Goal: Transaction & Acquisition: Purchase product/service

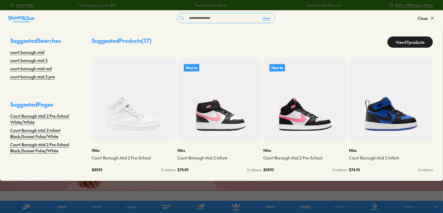
type input "**********"
click at [403, 40] on link "View 17 products" at bounding box center [409, 41] width 45 height 11
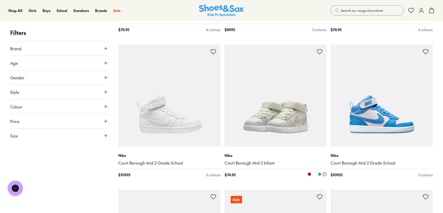
scroll to position [324, 0]
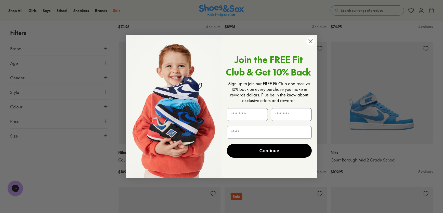
click at [262, 121] on div "POPUP Form" at bounding box center [247, 114] width 44 height 18
click at [310, 44] on circle "Close dialog" at bounding box center [310, 41] width 8 height 8
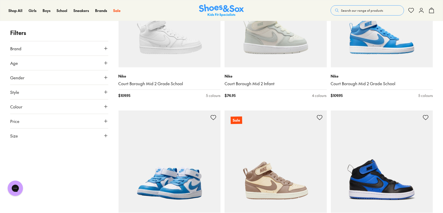
scroll to position [463, 0]
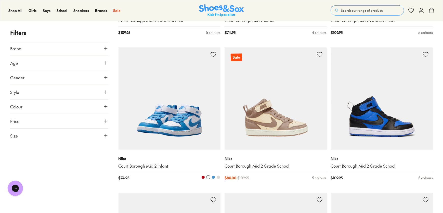
click at [152, 166] on link "Court Borough Mid 2 Infant" at bounding box center [169, 166] width 102 height 6
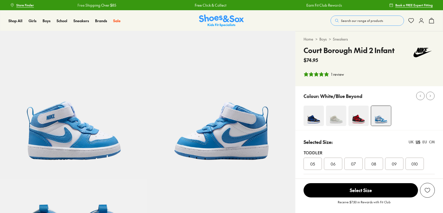
select select "*"
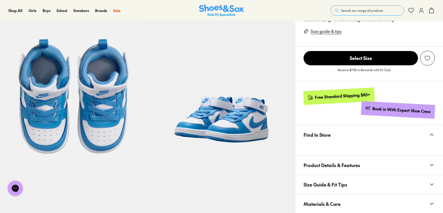
scroll to position [232, 0]
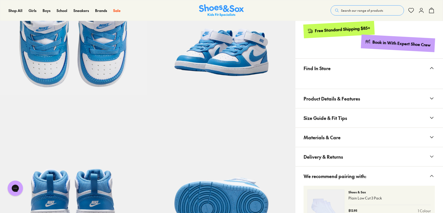
click at [329, 156] on span "Delivery & Returns" at bounding box center [322, 156] width 39 height 15
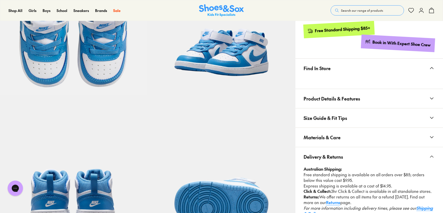
click at [337, 139] on span "Materials & Care" at bounding box center [321, 137] width 37 height 15
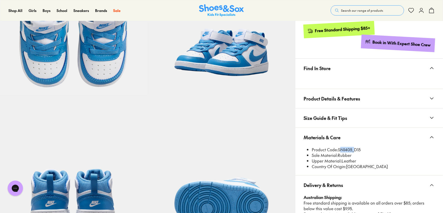
drag, startPoint x: 339, startPoint y: 149, endPoint x: 352, endPoint y: 149, distance: 12.7
click at [352, 149] on li "Product Code: SNI405_D15" at bounding box center [373, 150] width 123 height 6
copy li "SNI405"
click at [357, 155] on li "Sole Material: Rubber" at bounding box center [373, 155] width 123 height 6
drag, startPoint x: 338, startPoint y: 148, endPoint x: 352, endPoint y: 152, distance: 14.8
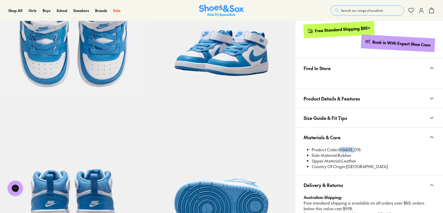
click at [353, 152] on li "Product Code: SNI405_D15" at bounding box center [373, 150] width 123 height 6
copy li "SNI405"
